Goal: Task Accomplishment & Management: Manage account settings

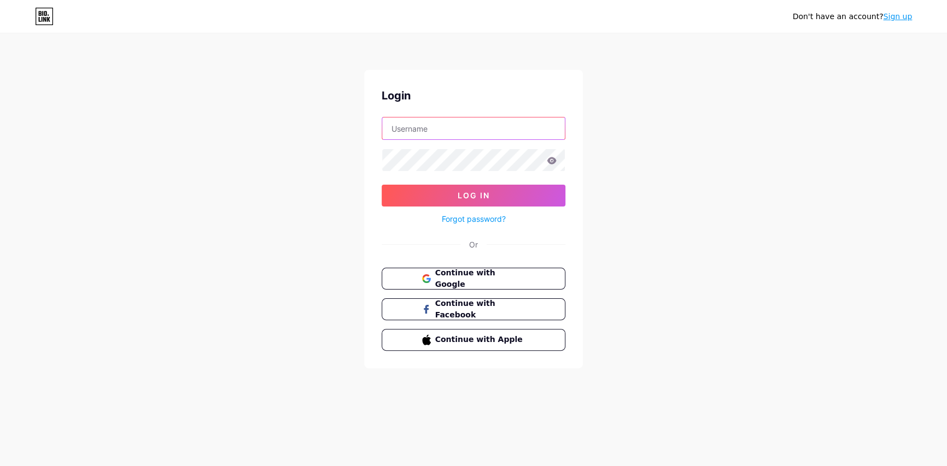
click at [431, 127] on input "text" at bounding box center [473, 129] width 183 height 22
click at [438, 124] on input "text" at bounding box center [473, 129] width 183 height 22
click at [440, 127] on input "text" at bounding box center [473, 129] width 183 height 22
paste input "[EMAIL_ADDRESS][DOMAIN_NAME]"
type input "[EMAIL_ADDRESS][DOMAIN_NAME]"
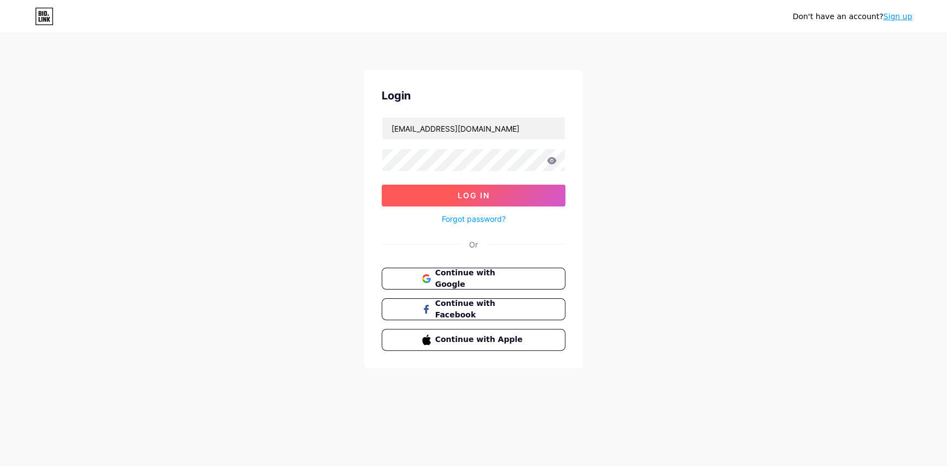
click at [423, 194] on button "Log In" at bounding box center [473, 196] width 184 height 22
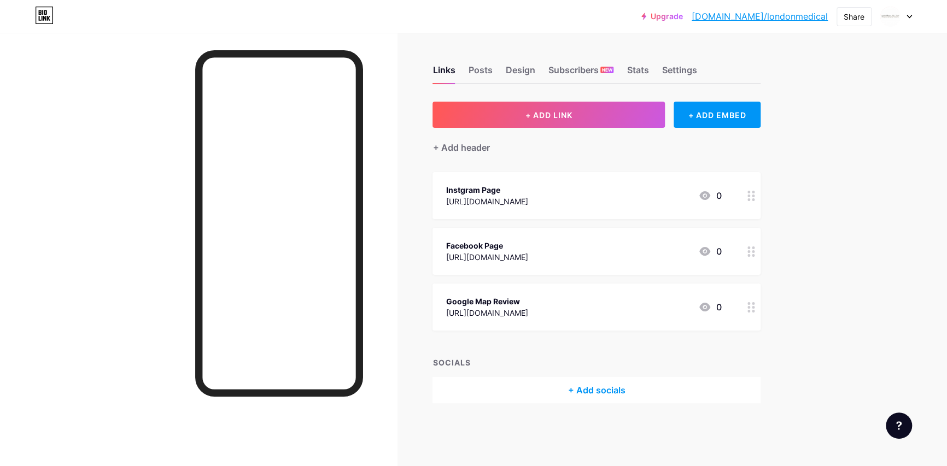
drag, startPoint x: 472, startPoint y: 186, endPoint x: 883, endPoint y: 215, distance: 412.0
click at [883, 215] on div "Upgrade [DOMAIN_NAME]/[GEOGRAPHIC_DATA]... [DOMAIN_NAME]/[GEOGRAPHIC_DATA] Shar…" at bounding box center [473, 233] width 947 height 466
click at [654, 74] on div "Links Posts Design Subscribers NEW Stats Settings" at bounding box center [596, 65] width 328 height 38
click at [665, 74] on div "Settings" at bounding box center [678, 73] width 35 height 20
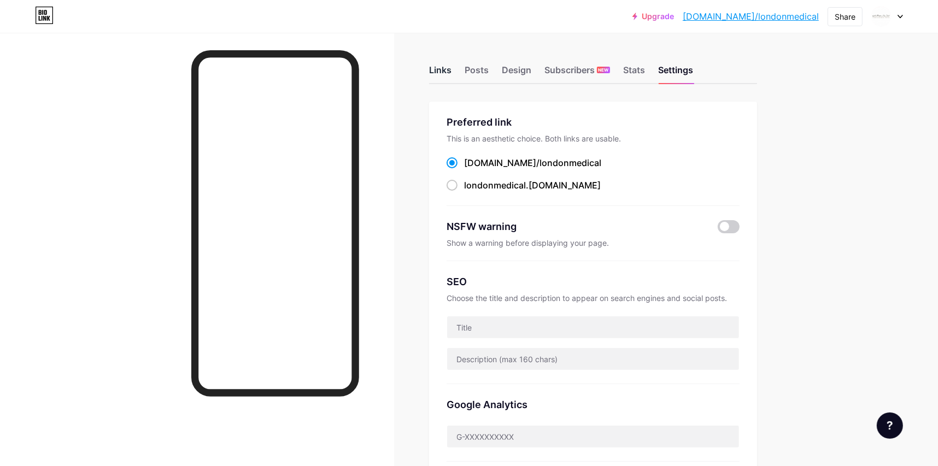
click at [451, 64] on div "Links" at bounding box center [440, 73] width 22 height 20
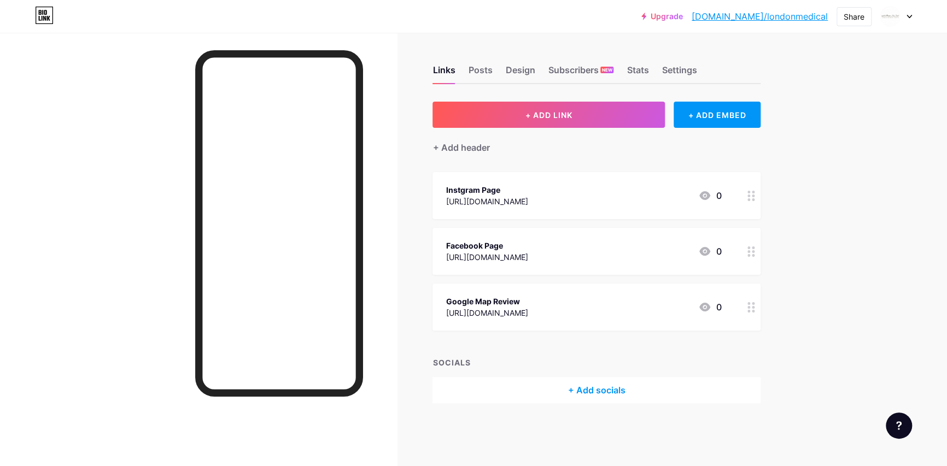
click at [492, 188] on div "Instgram Page" at bounding box center [486, 189] width 82 height 11
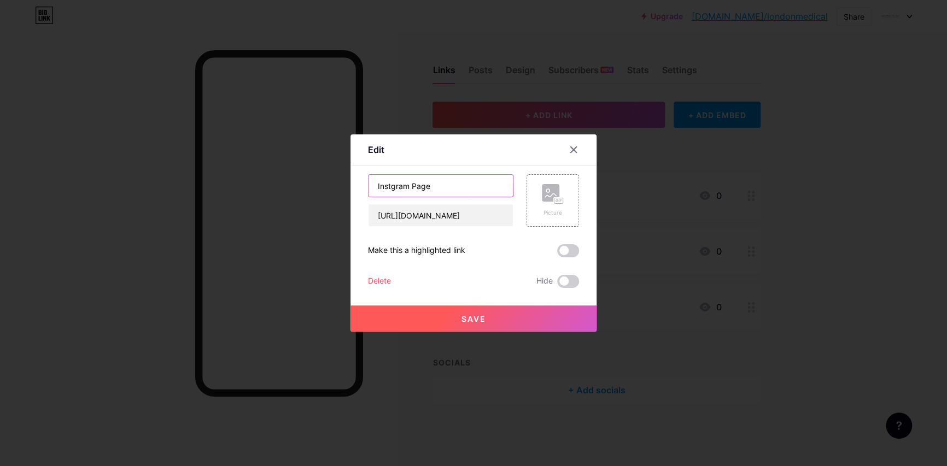
click at [388, 186] on input "Instgram Page" at bounding box center [440, 186] width 144 height 22
type input "Instagram Page"
click at [565, 255] on span at bounding box center [568, 250] width 22 height 13
click at [557, 254] on input "checkbox" at bounding box center [557, 254] width 0 height 0
click at [523, 313] on button "Save" at bounding box center [473, 319] width 246 height 26
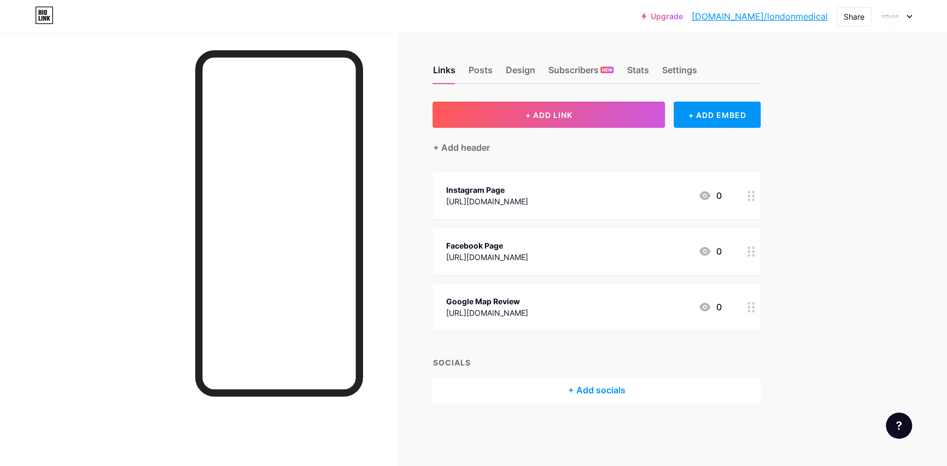
click at [527, 303] on div "Google Map Review" at bounding box center [486, 301] width 82 height 11
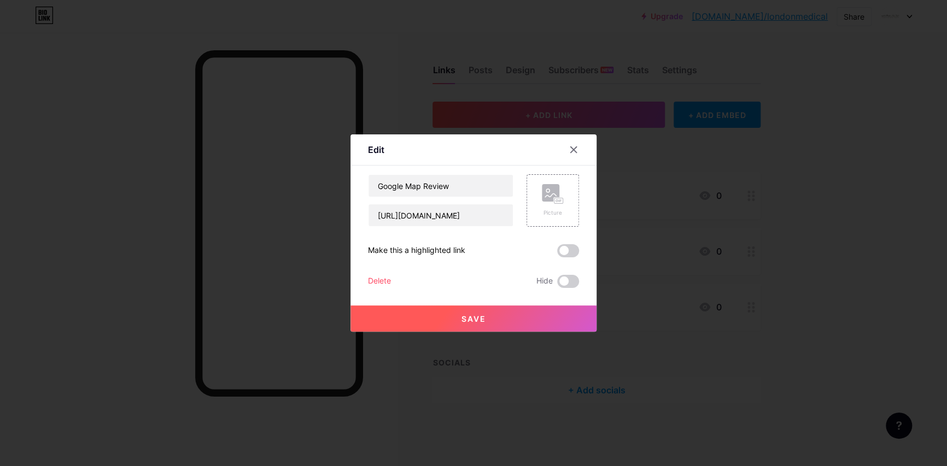
click at [560, 256] on span at bounding box center [568, 250] width 22 height 13
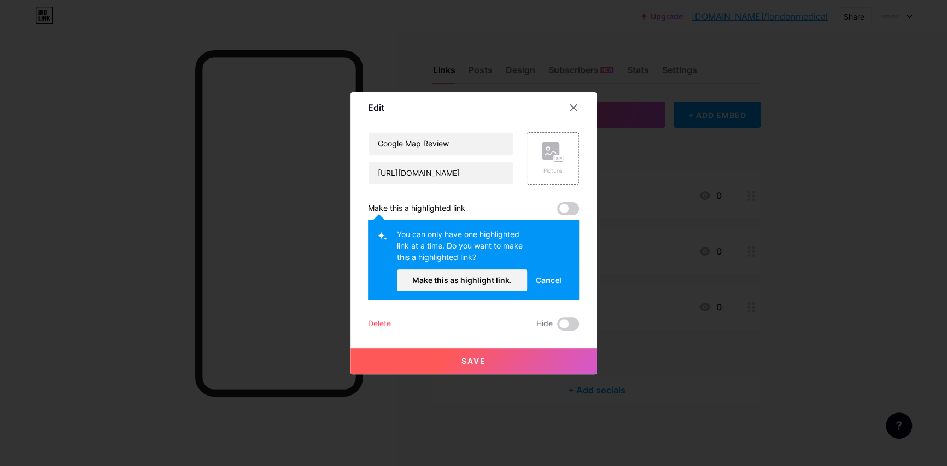
click at [545, 286] on button "Cancel" at bounding box center [548, 280] width 43 height 22
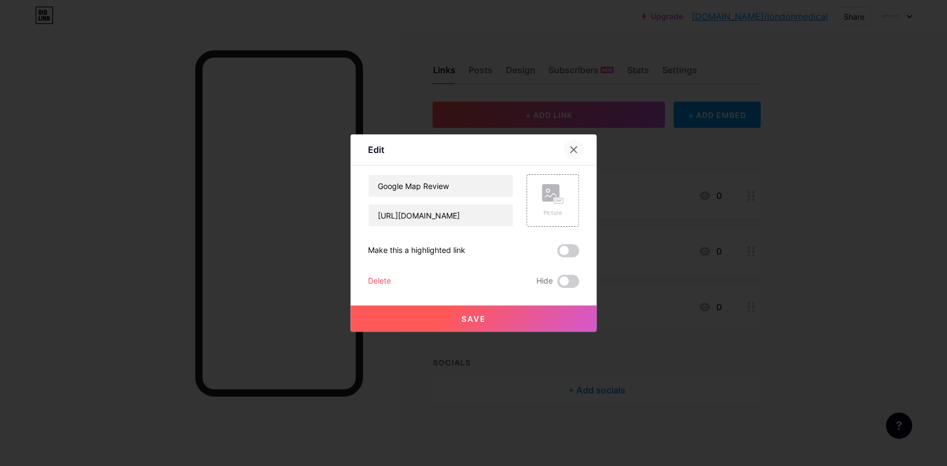
click at [564, 156] on div at bounding box center [573, 150] width 20 height 20
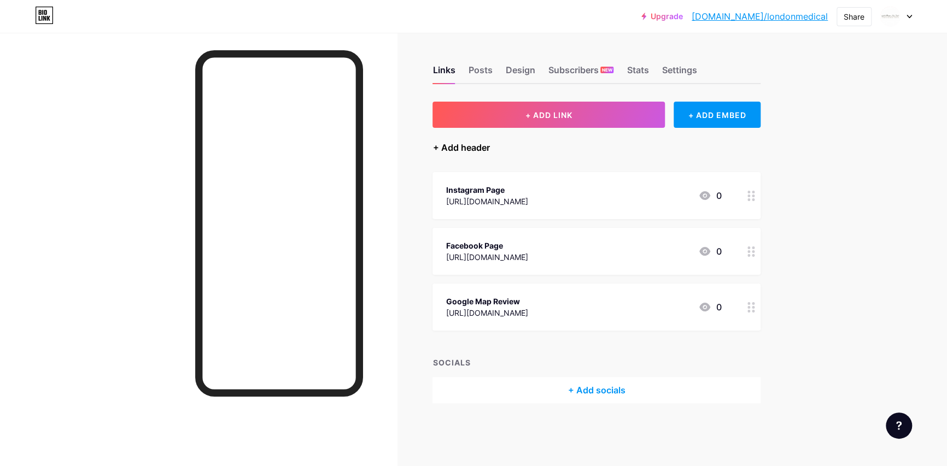
click at [475, 147] on div "+ Add header" at bounding box center [460, 147] width 57 height 13
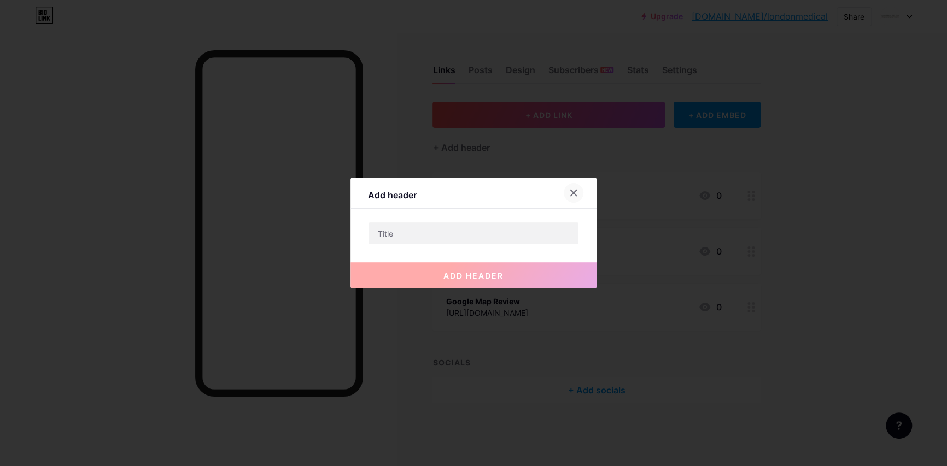
click at [574, 190] on div at bounding box center [573, 193] width 20 height 20
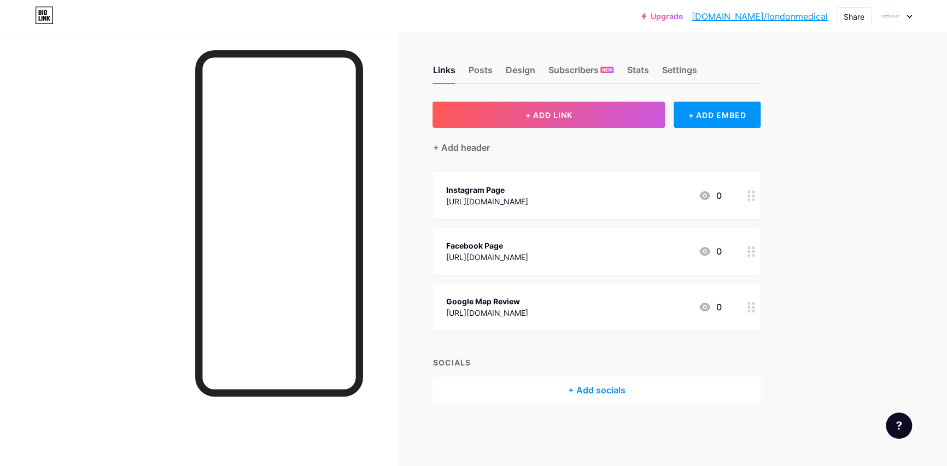
click at [831, 191] on div "Upgrade [DOMAIN_NAME]/[GEOGRAPHIC_DATA]... [DOMAIN_NAME]/[GEOGRAPHIC_DATA] Shar…" at bounding box center [473, 233] width 947 height 466
